Goal: Information Seeking & Learning: Understand process/instructions

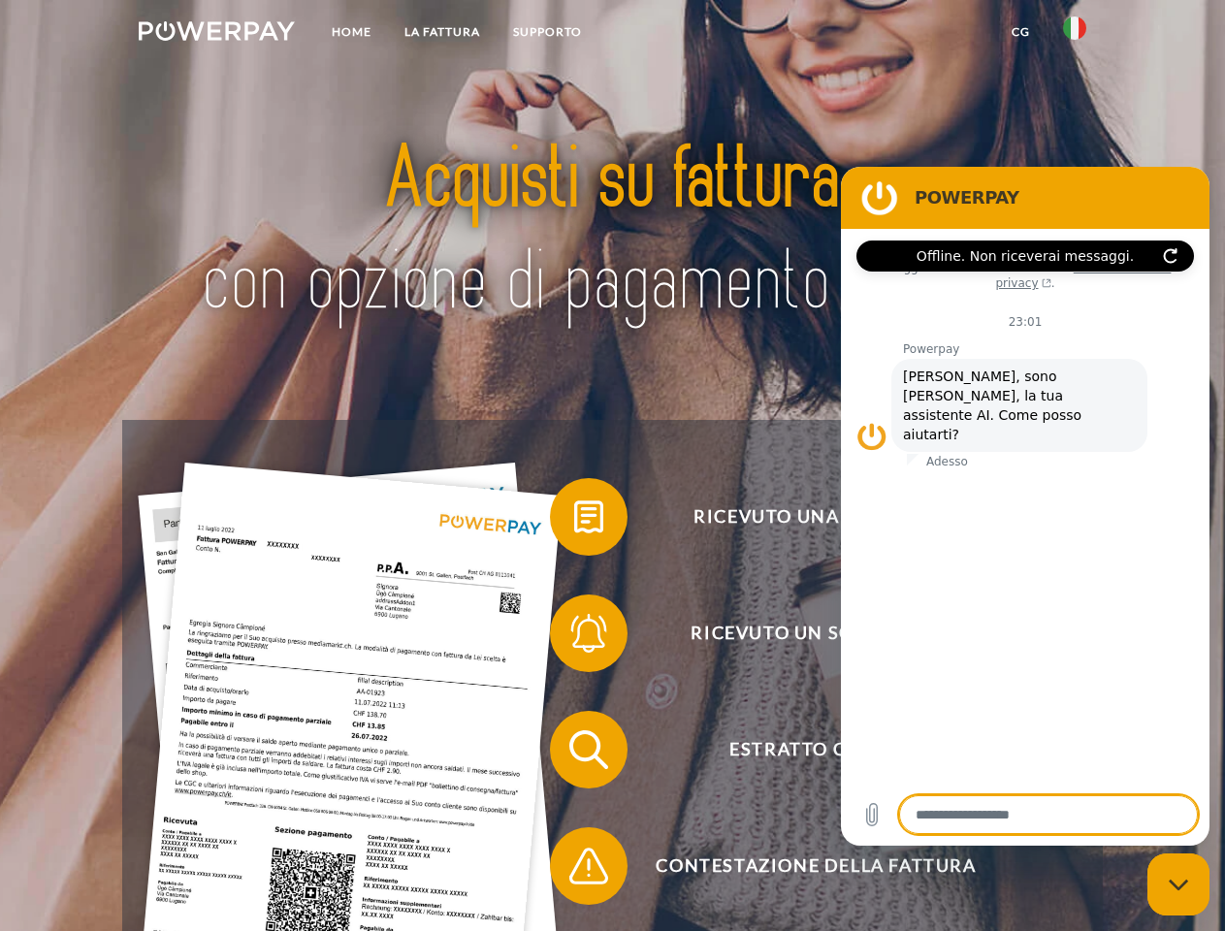
click at [216, 34] on img at bounding box center [217, 30] width 156 height 19
click at [1075, 34] on img at bounding box center [1074, 27] width 23 height 23
click at [1020, 32] on link "CG" at bounding box center [1020, 32] width 51 height 35
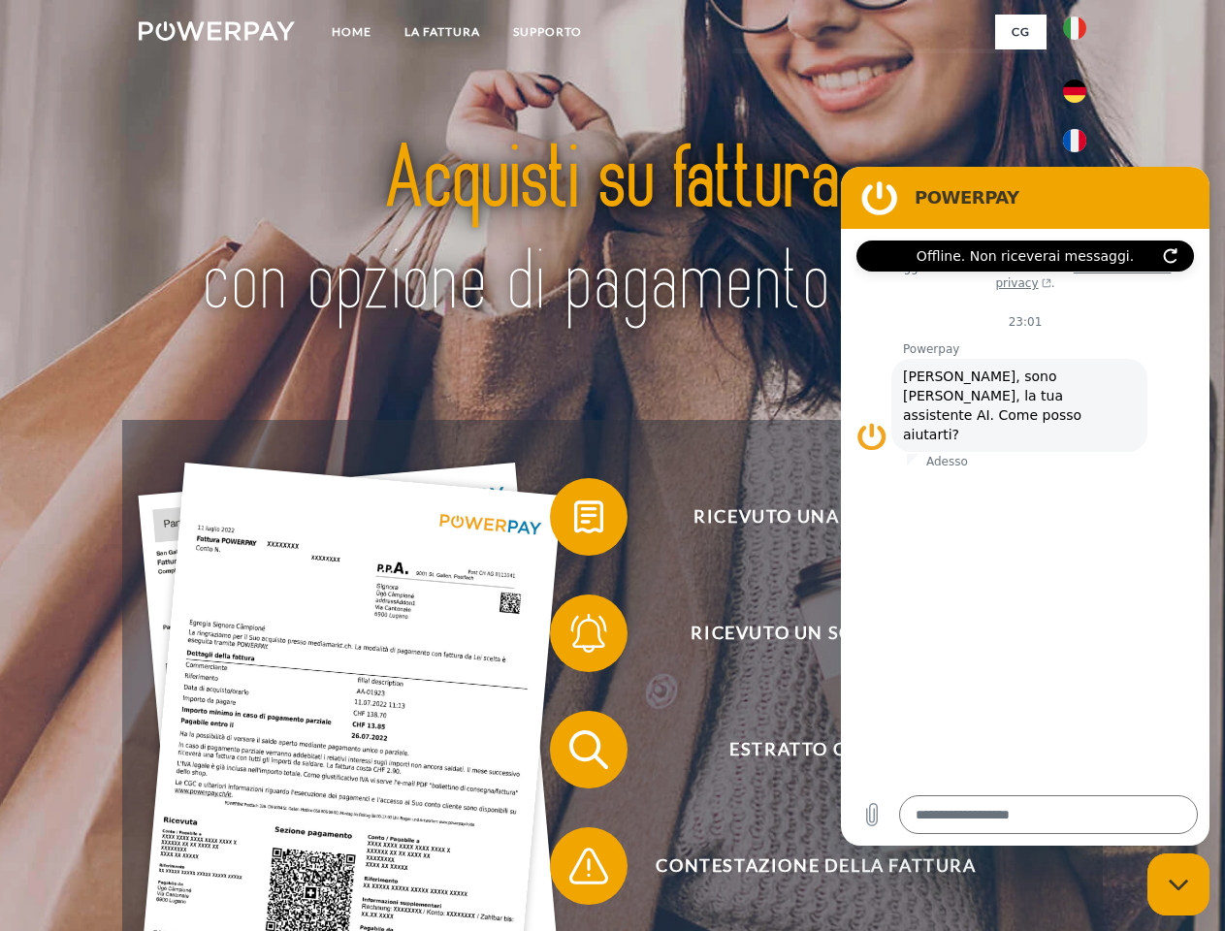
click at [574, 521] on span at bounding box center [559, 516] width 97 height 97
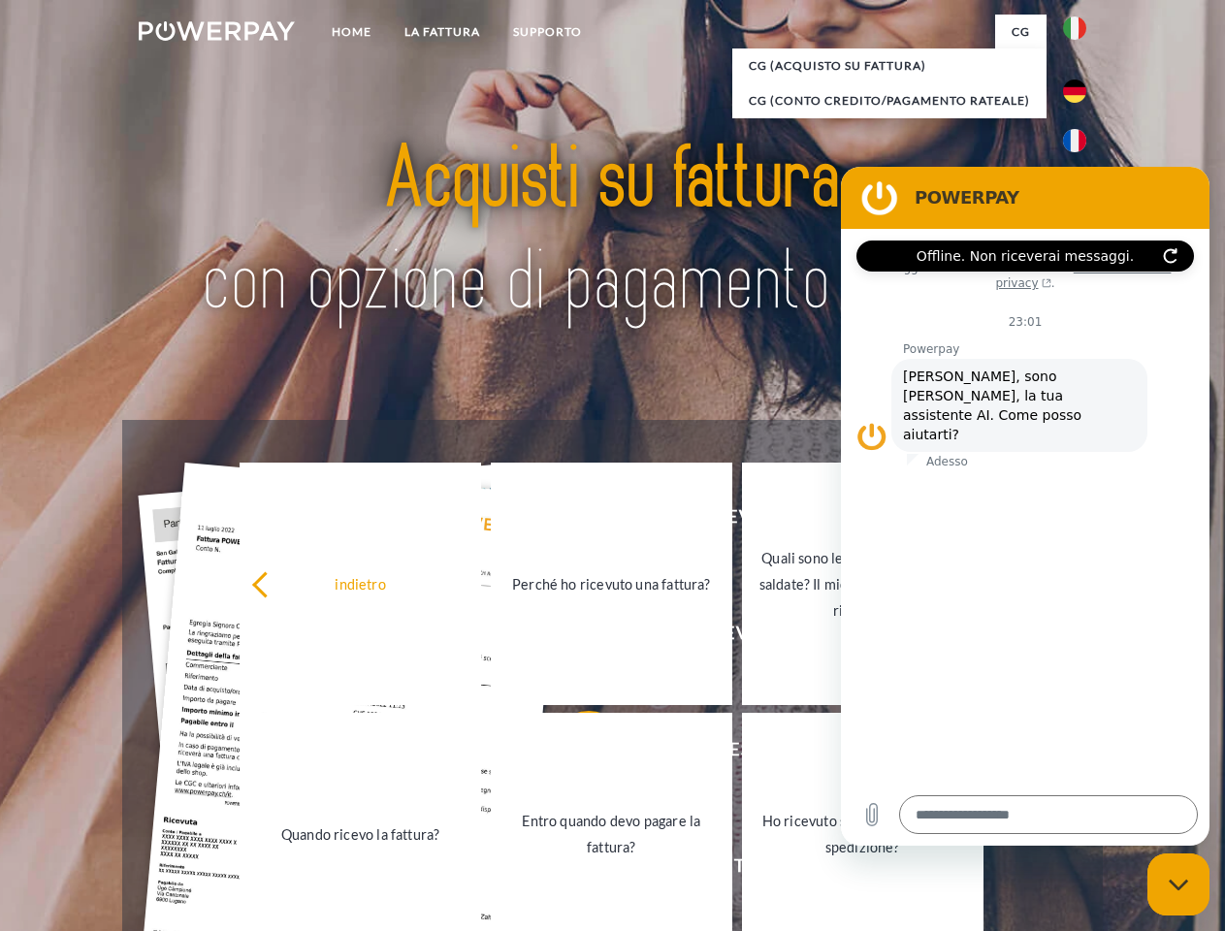
click at [574, 637] on link "Perché ho ricevuto una fattura?" at bounding box center [611, 584] width 241 height 242
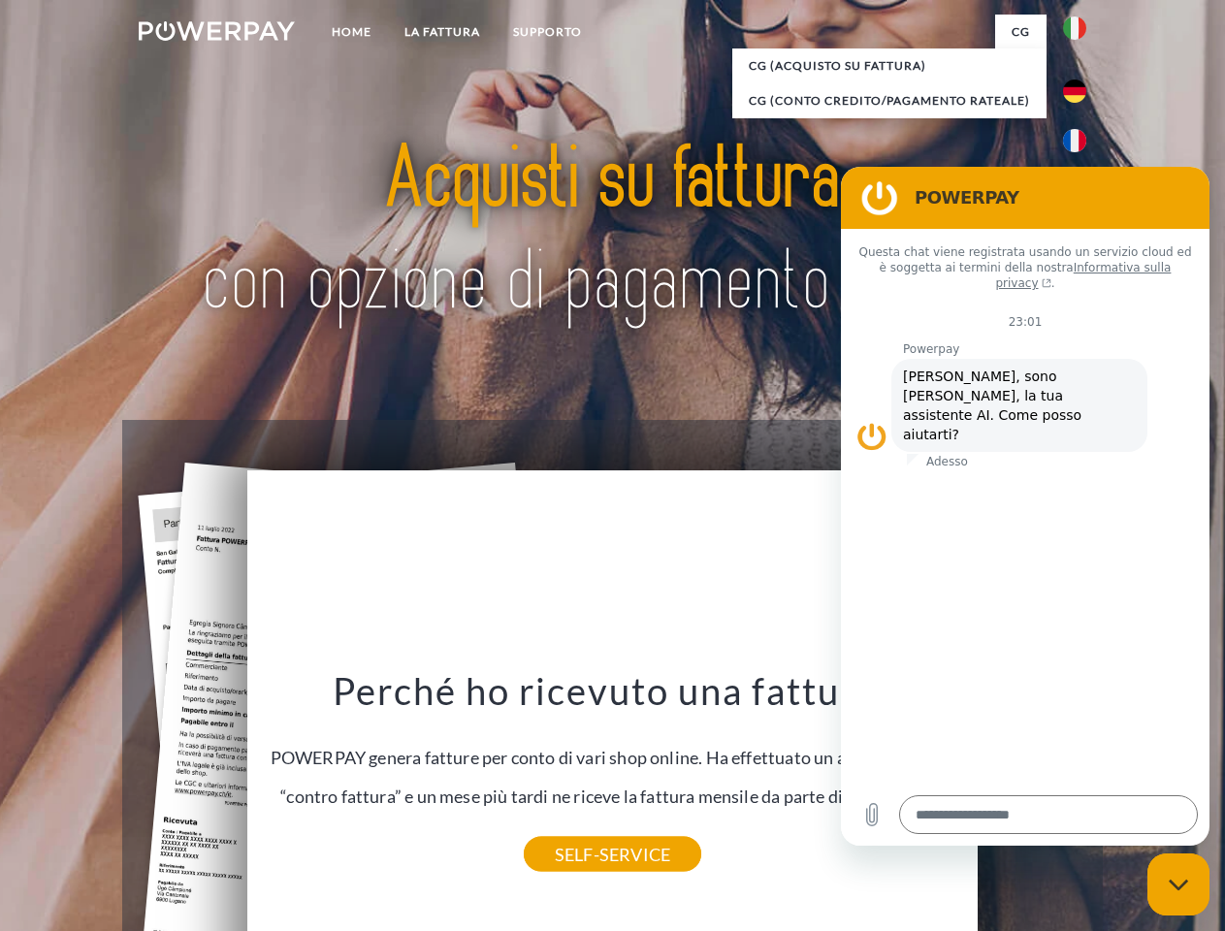
click at [574, 754] on div "Perché ho ricevuto una fattura? POWERPAY genera fatture per conto di vari shop …" at bounding box center [613, 760] width 708 height 187
click at [574, 870] on link "SELF-SERVICE" at bounding box center [612, 854] width 177 height 35
click at [1178, 884] on icon "Chiudi la finestra di messaggistica" at bounding box center [1179, 885] width 20 height 13
type textarea "*"
